Goal: Task Accomplishment & Management: Manage account settings

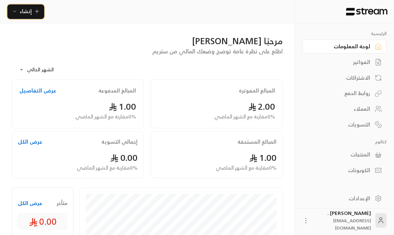
click at [37, 9] on icon "button" at bounding box center [37, 11] width 6 height 6
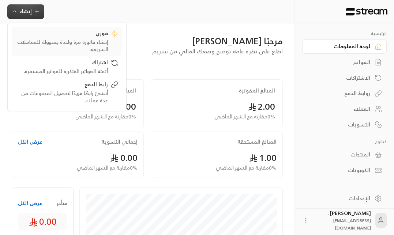
click at [92, 39] on div "إنشاء فاتورة مرة واحدة بسهولة للمعاملات السريعة." at bounding box center [62, 45] width 92 height 15
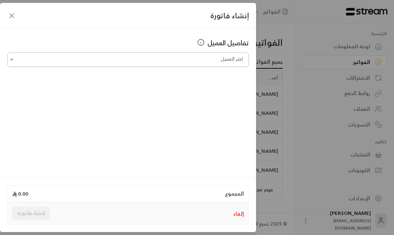
click at [204, 60] on input "اختر العميل" at bounding box center [127, 59] width 241 height 13
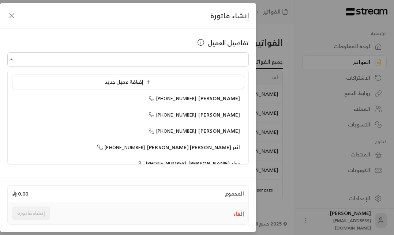
type input "**********"
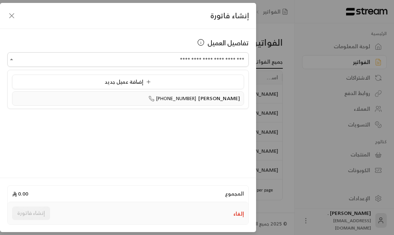
click at [143, 98] on div "[PERSON_NAME] [PHONE_NUMBER]" at bounding box center [128, 99] width 224 height 8
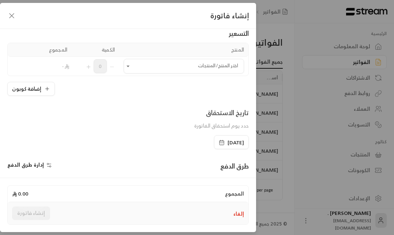
scroll to position [52, 0]
click at [28, 165] on span "إدارة طرق الدفع" at bounding box center [25, 163] width 37 height 9
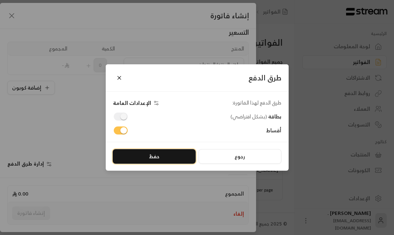
click at [142, 163] on button "حفظ" at bounding box center [154, 156] width 83 height 15
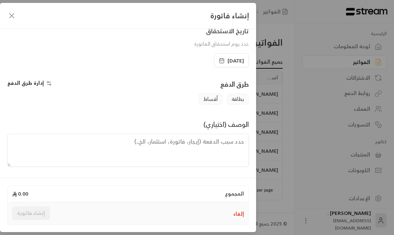
scroll to position [0, 0]
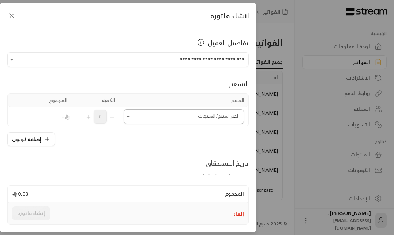
click at [169, 119] on input "اختر العميل" at bounding box center [183, 116] width 120 height 13
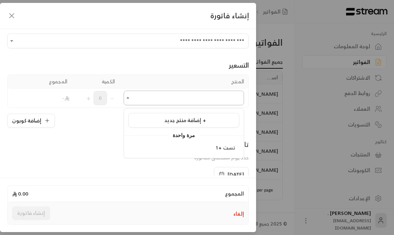
scroll to position [32, 0]
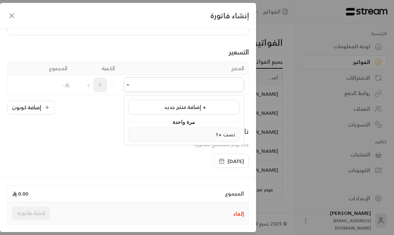
click at [186, 132] on div "تست +1" at bounding box center [183, 135] width 103 height 8
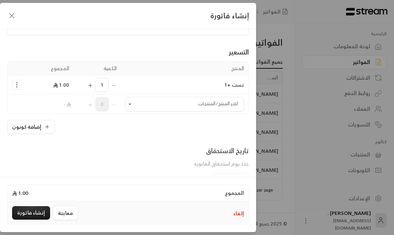
click at [88, 134] on div "**********" at bounding box center [128, 102] width 256 height 147
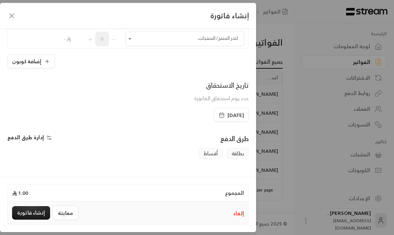
scroll to position [152, 0]
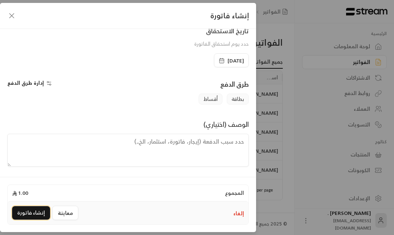
click at [23, 217] on button "إنشاء فاتورة" at bounding box center [31, 213] width 38 height 14
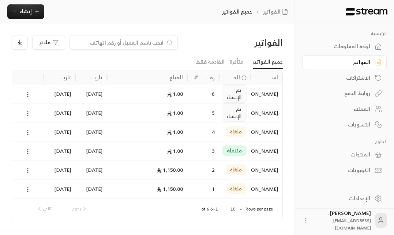
click at [28, 113] on icon at bounding box center [27, 113] width 7 height 7
click at [72, 64] on div at bounding box center [197, 117] width 394 height 235
click at [350, 56] on link "الفواتير" at bounding box center [344, 62] width 84 height 14
click at [354, 49] on div "لوحة المعلومات" at bounding box center [340, 46] width 59 height 7
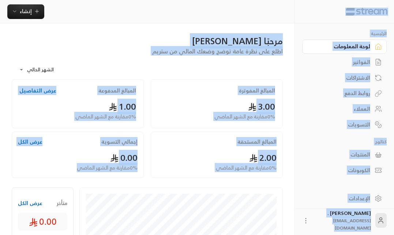
drag, startPoint x: 11, startPoint y: 179, endPoint x: 379, endPoint y: 13, distance: 403.6
click at [274, 17] on div "إنشاء فوري إنشاء فاتورة مرة واحدة بسهولة للمعاملات السريعة. اشتراك أتمتة الفوات…" at bounding box center [147, 11] width 294 height 15
drag, startPoint x: 14, startPoint y: 184, endPoint x: 384, endPoint y: 7, distance: 411.0
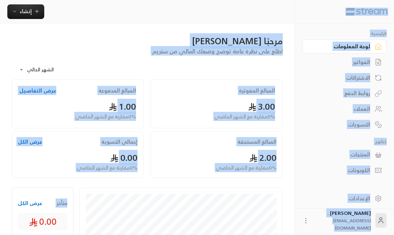
click at [259, 9] on div "إنشاء فوري إنشاء فاتورة مرة واحدة بسهولة للمعاملات السريعة. اشتراك أتمتة الفوات…" at bounding box center [147, 11] width 294 height 15
drag, startPoint x: 3, startPoint y: 182, endPoint x: 381, endPoint y: 5, distance: 417.1
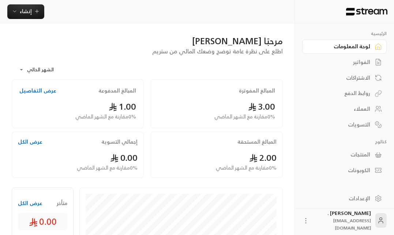
click at [279, 22] on div "إنشاء فوري إنشاء فاتورة مرة واحدة بسهولة للمعاملات السريعة. اشتراك أتمتة الفوات…" at bounding box center [147, 11] width 294 height 23
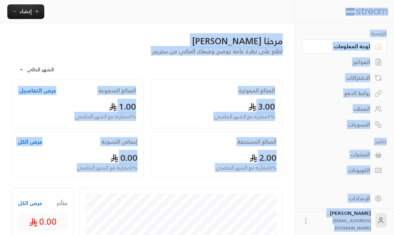
drag, startPoint x: 11, startPoint y: 180, endPoint x: 384, endPoint y: 13, distance: 409.0
click at [384, 12] on img at bounding box center [366, 12] width 43 height 8
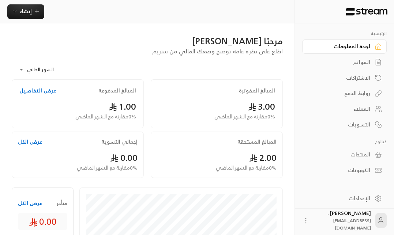
click at [272, 1] on div "إنشاء فوري إنشاء فاتورة مرة واحدة بسهولة للمعاملات السريعة. اشتراك أتمتة الفوات…" at bounding box center [147, 11] width 294 height 23
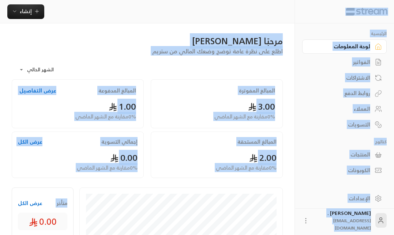
drag, startPoint x: 8, startPoint y: 182, endPoint x: 386, endPoint y: 5, distance: 416.8
click at [386, 5] on div at bounding box center [343, 11] width 99 height 23
drag, startPoint x: 13, startPoint y: 182, endPoint x: 382, endPoint y: 5, distance: 408.9
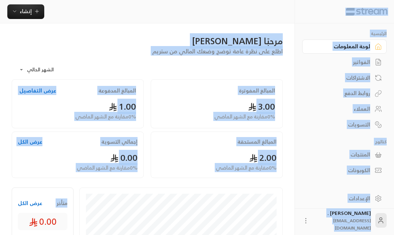
click at [382, 5] on div at bounding box center [343, 11] width 99 height 23
drag, startPoint x: 14, startPoint y: 179, endPoint x: 379, endPoint y: 11, distance: 401.8
click at [340, 9] on div at bounding box center [343, 11] width 99 height 23
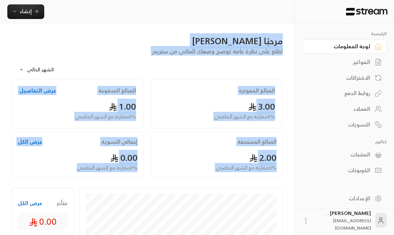
drag, startPoint x: 11, startPoint y: 178, endPoint x: 292, endPoint y: 38, distance: 314.4
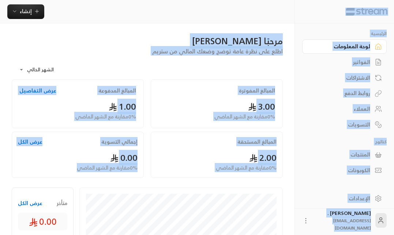
drag, startPoint x: 9, startPoint y: 179, endPoint x: 341, endPoint y: 3, distance: 375.0
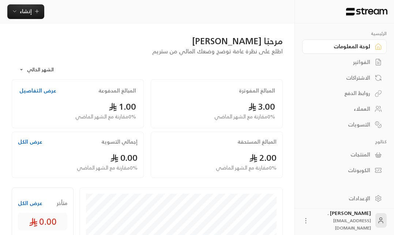
click at [340, 4] on div at bounding box center [343, 11] width 99 height 23
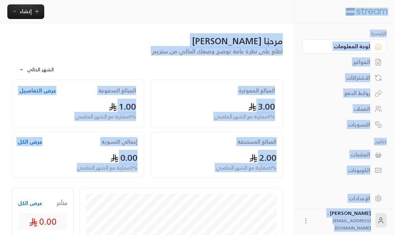
drag, startPoint x: 9, startPoint y: 179, endPoint x: 387, endPoint y: 11, distance: 413.3
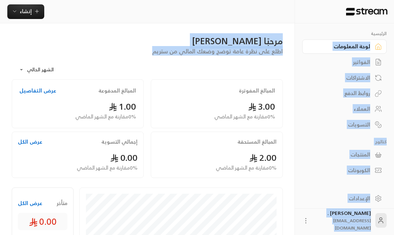
drag, startPoint x: 152, startPoint y: 50, endPoint x: 305, endPoint y: 35, distance: 153.9
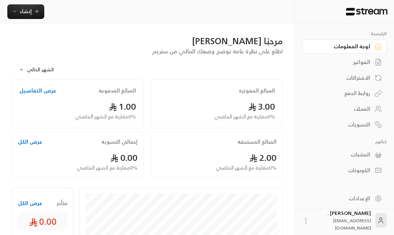
click at [296, 31] on div "الرئيسية لوحة المعلومات الفواتير الاشتراكات روابط الدفع العملاء التسويات كتالوج…" at bounding box center [343, 100] width 99 height 154
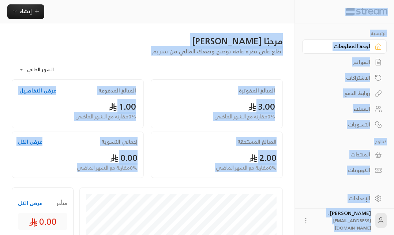
drag, startPoint x: 10, startPoint y: 180, endPoint x: 386, endPoint y: 4, distance: 415.2
click at [386, 4] on div at bounding box center [343, 11] width 99 height 23
drag, startPoint x: 11, startPoint y: 180, endPoint x: 380, endPoint y: 4, distance: 408.7
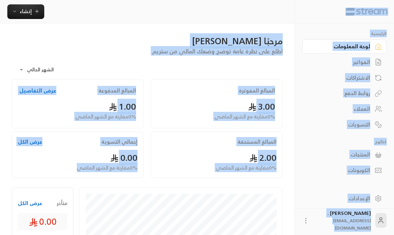
click at [380, 4] on div at bounding box center [343, 11] width 99 height 23
drag, startPoint x: 15, startPoint y: 180, endPoint x: 387, endPoint y: 10, distance: 409.1
click at [387, 10] on img at bounding box center [366, 12] width 43 height 8
click at [379, 9] on img at bounding box center [366, 12] width 43 height 8
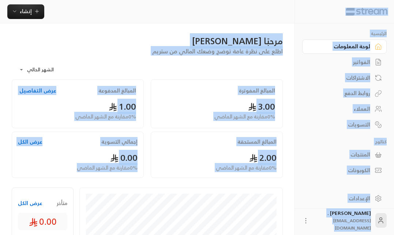
click at [282, 1] on div "إنشاء فوري إنشاء فاتورة مرة واحدة بسهولة للمعاملات السريعة. اشتراك أتمتة الفوات…" at bounding box center [147, 11] width 294 height 23
drag, startPoint x: 9, startPoint y: 183, endPoint x: 385, endPoint y: 12, distance: 413.5
click at [295, 17] on div at bounding box center [343, 11] width 99 height 23
drag, startPoint x: 12, startPoint y: 183, endPoint x: 378, endPoint y: 8, distance: 405.9
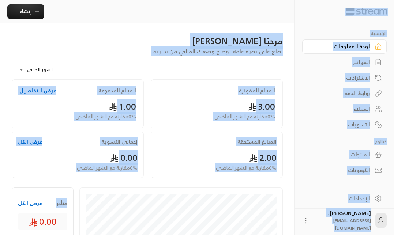
click at [237, 14] on div "إنشاء فوري إنشاء فاتورة مرة واحدة بسهولة للمعاملات السريعة. اشتراك أتمتة الفوات…" at bounding box center [147, 11] width 294 height 15
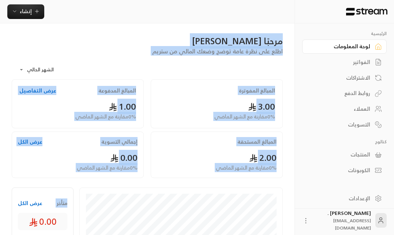
drag, startPoint x: 14, startPoint y: 182, endPoint x: 247, endPoint y: 24, distance: 282.0
click at [223, 41] on div "مرحبًا [PERSON_NAME]" at bounding box center [147, 41] width 271 height 12
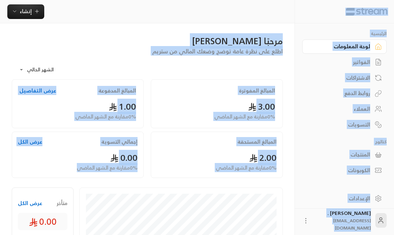
drag, startPoint x: 9, startPoint y: 181, endPoint x: 389, endPoint y: 9, distance: 416.5
click at [252, 19] on div "إنشاء فوري إنشاء فاتورة مرة واحدة بسهولة للمعاملات السريعة. اشتراك أتمتة الفوات…" at bounding box center [147, 11] width 294 height 23
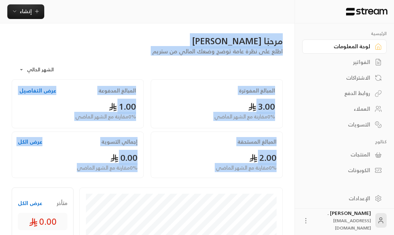
drag, startPoint x: 9, startPoint y: 180, endPoint x: 266, endPoint y: 29, distance: 297.8
click at [243, 54] on span "اطلع على نظرة عامة توضح وضعك المالي من ستريم" at bounding box center [217, 51] width 130 height 10
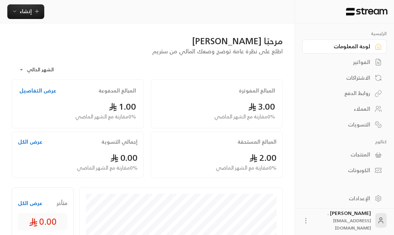
click at [359, 61] on div "الفواتير" at bounding box center [340, 61] width 59 height 7
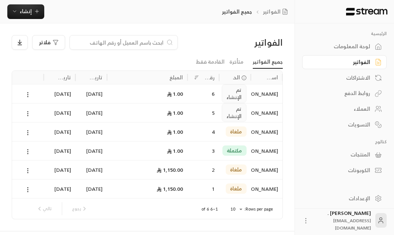
click at [217, 95] on div "6" at bounding box center [203, 93] width 32 height 19
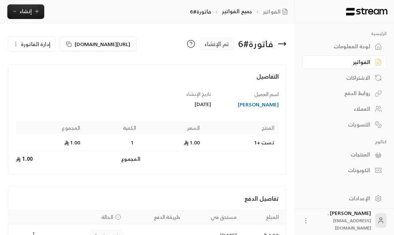
click at [14, 47] on icon "button" at bounding box center [16, 44] width 6 height 6
click at [39, 85] on link "إلغاء" at bounding box center [35, 78] width 45 height 13
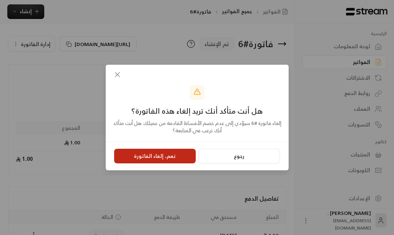
click at [160, 156] on button "نعم، إلغاء الفاتورة" at bounding box center [154, 156] width 81 height 15
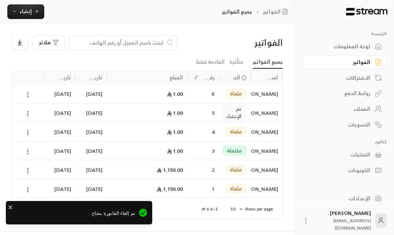
click at [202, 114] on div "5" at bounding box center [203, 112] width 23 height 19
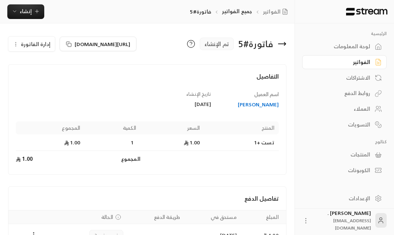
click at [14, 47] on icon "button" at bounding box center [16, 44] width 6 height 6
click at [35, 85] on link "إلغاء" at bounding box center [35, 78] width 45 height 13
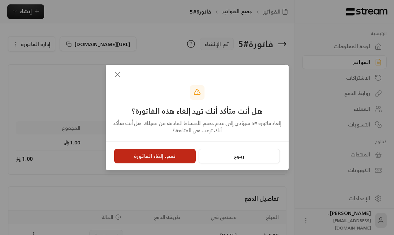
click at [160, 156] on button "نعم، إلغاء الفاتورة" at bounding box center [154, 156] width 81 height 15
